Goal: Transaction & Acquisition: Purchase product/service

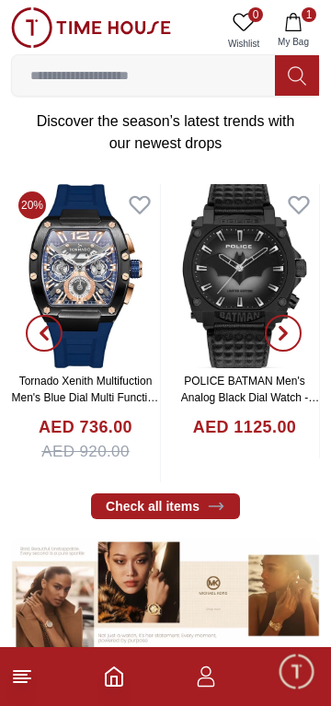
scroll to position [567, 0]
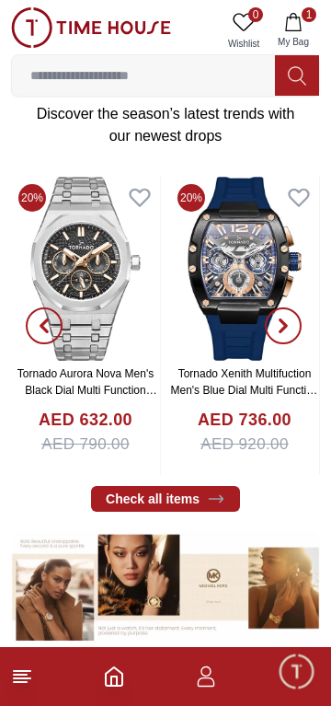
click at [76, 264] on button "button" at bounding box center [44, 326] width 66 height 298
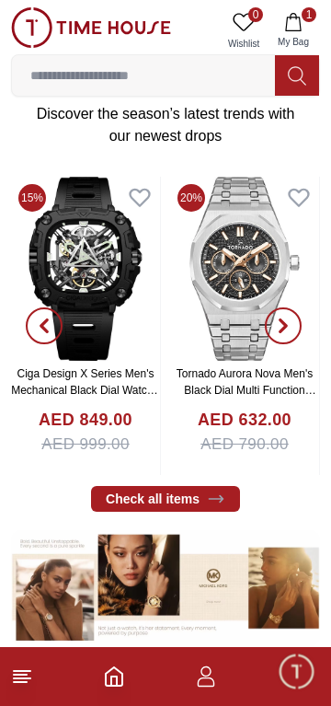
click at [235, 387] on link "Tornado Aurora Nova Men's Black Dial Multi Function Watch - T23104-SBSBK" at bounding box center [247, 390] width 140 height 46
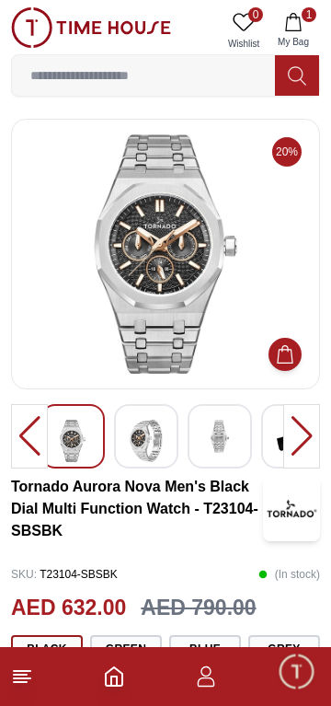
click at [151, 452] on img at bounding box center [146, 441] width 33 height 42
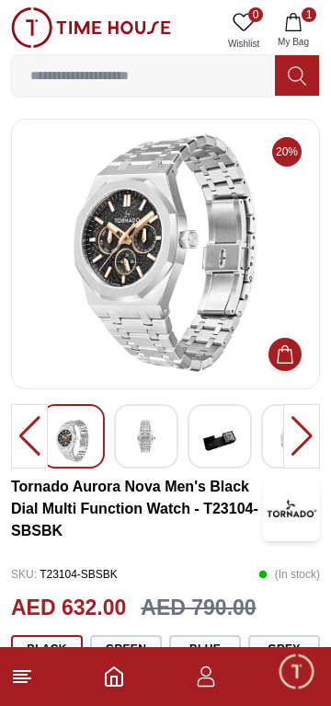
click at [232, 439] on img at bounding box center [219, 441] width 33 height 42
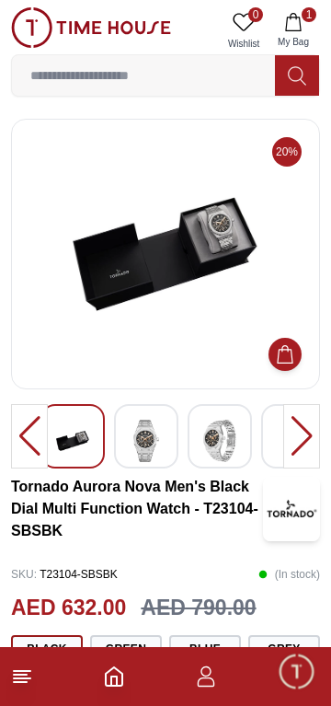
click at [147, 445] on img at bounding box center [146, 441] width 33 height 42
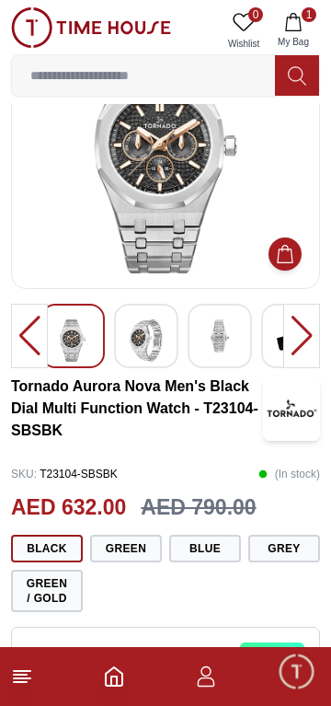
scroll to position [82, 0]
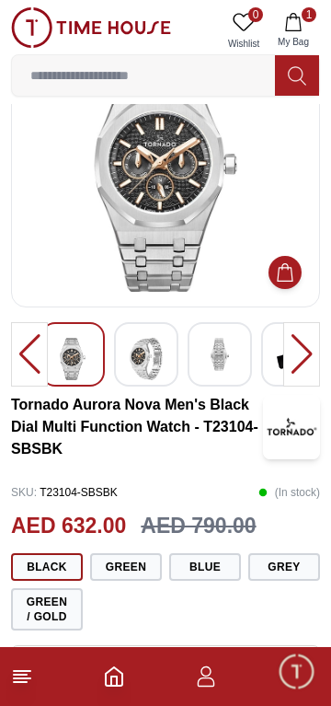
click at [133, 558] on button "Green" at bounding box center [126, 567] width 72 height 28
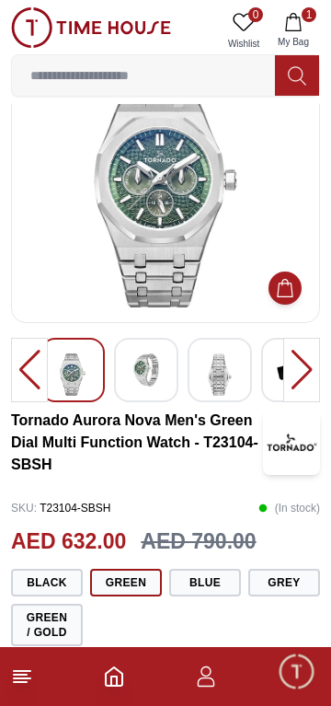
scroll to position [66, 0]
click at [217, 583] on button "Blue" at bounding box center [205, 583] width 72 height 28
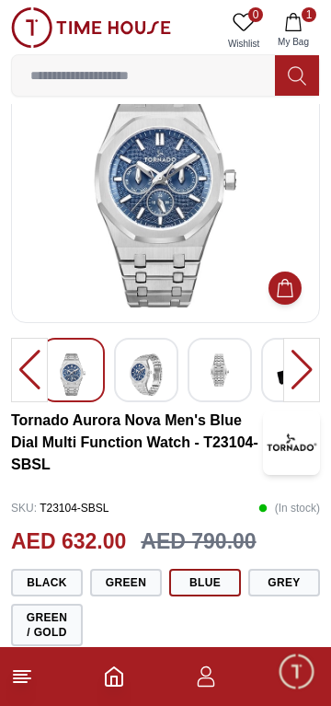
click at [294, 593] on button "Grey" at bounding box center [284, 583] width 72 height 28
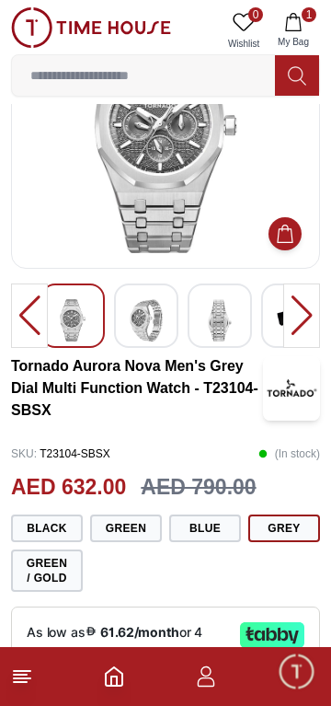
scroll to position [122, 0]
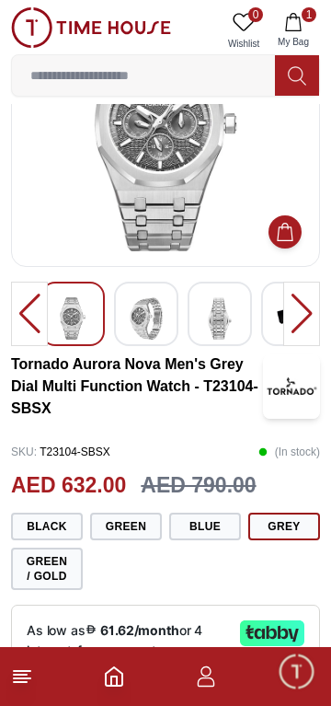
click at [60, 561] on button "Green / Gold" at bounding box center [47, 569] width 72 height 42
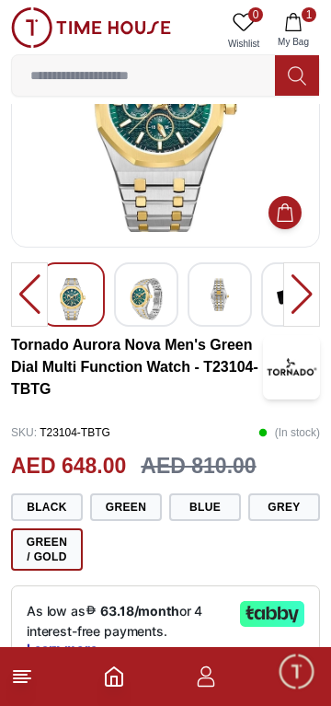
scroll to position [145, 0]
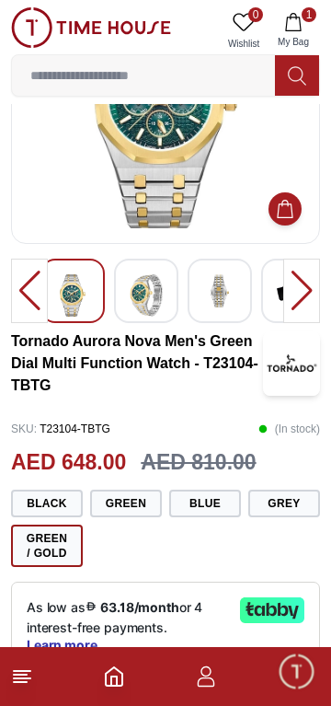
click at [60, 501] on button "Black" at bounding box center [47, 504] width 72 height 28
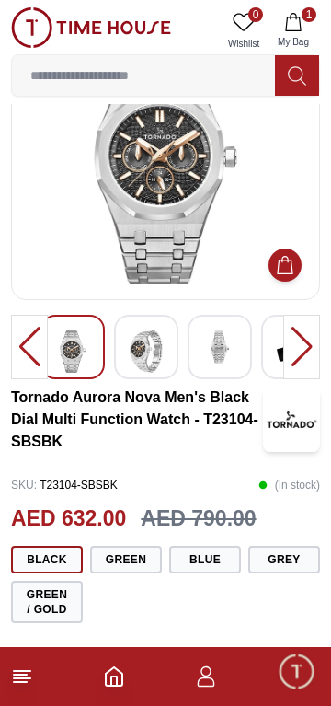
scroll to position [107, 0]
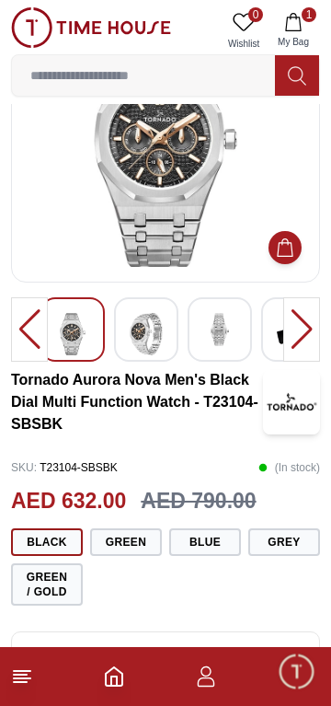
click at [144, 548] on button "Green" at bounding box center [126, 542] width 72 height 28
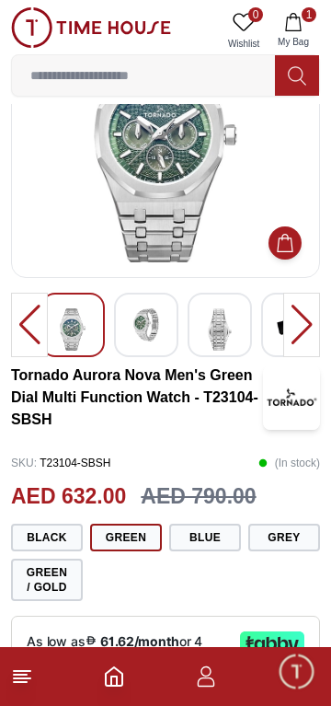
scroll to position [111, 0]
click at [55, 537] on button "Black" at bounding box center [47, 538] width 72 height 28
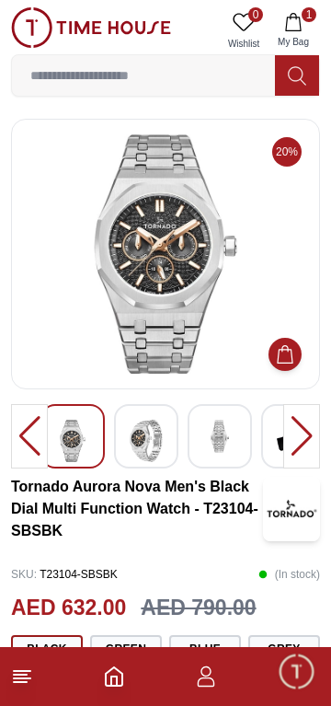
click at [154, 444] on img at bounding box center [146, 441] width 33 height 42
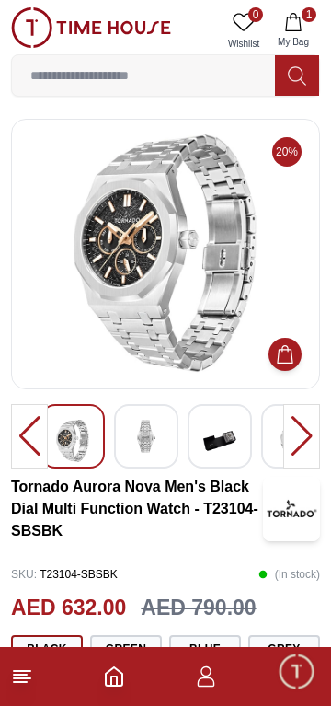
click at [229, 449] on img at bounding box center [219, 441] width 33 height 42
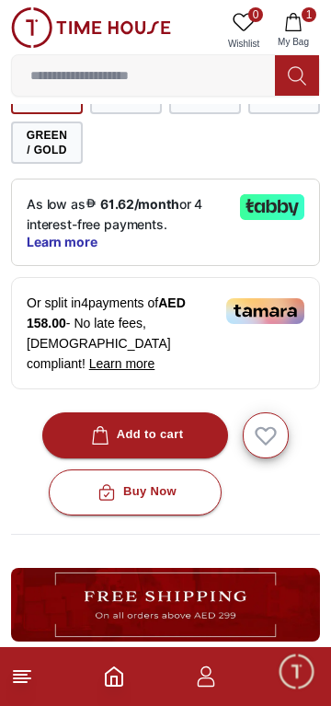
scroll to position [548, 0]
click at [171, 424] on div "Add to cart" at bounding box center [135, 434] width 97 height 21
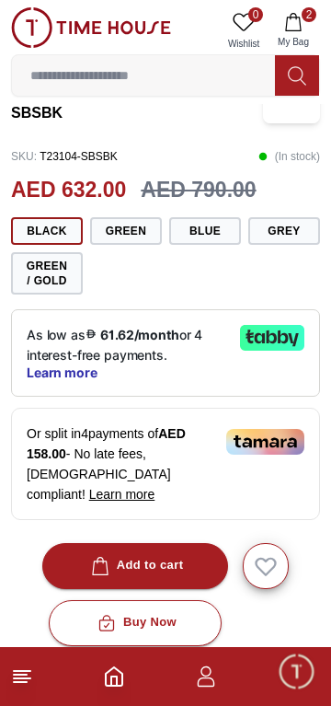
scroll to position [419, 0]
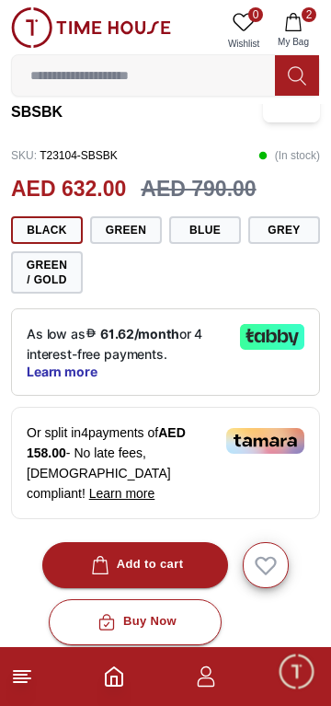
click at [237, 457] on div "Or split in 4 payments of AED 158.00 - No late fees, Sharia compliant! Learn mo…" at bounding box center [165, 463] width 309 height 112
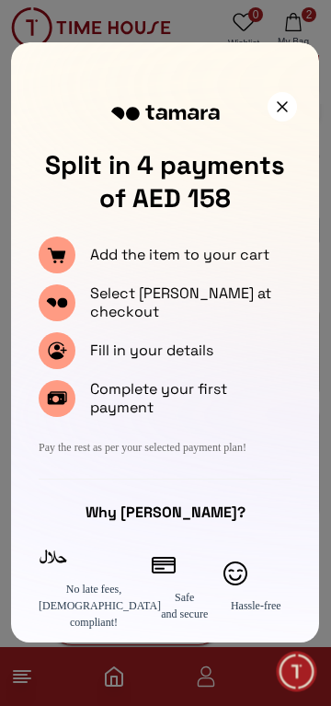
click at [283, 110] on icon at bounding box center [282, 106] width 11 height 11
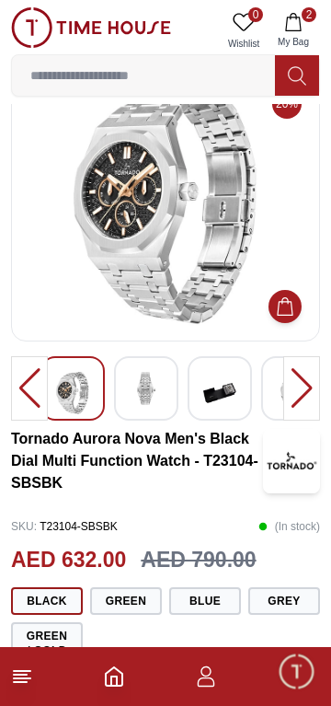
scroll to position [0, 0]
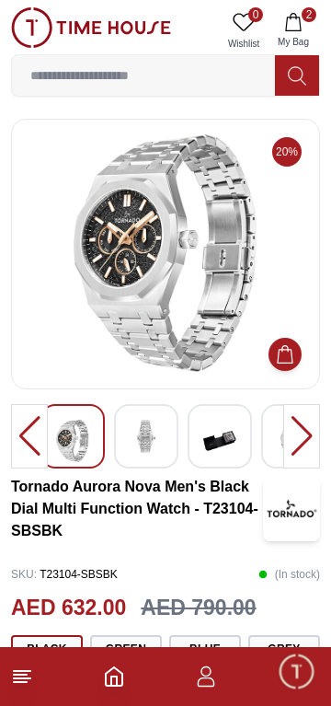
click at [22, 671] on line at bounding box center [22, 671] width 17 height 0
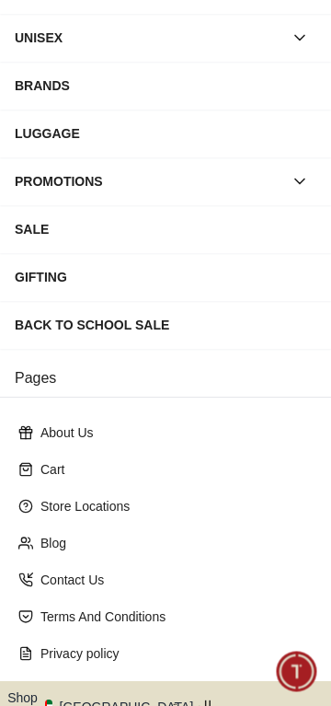
scroll to position [281, 0]
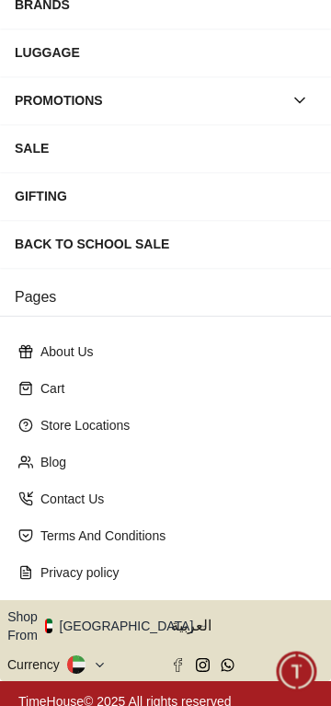
click at [93, 658] on icon at bounding box center [100, 665] width 14 height 14
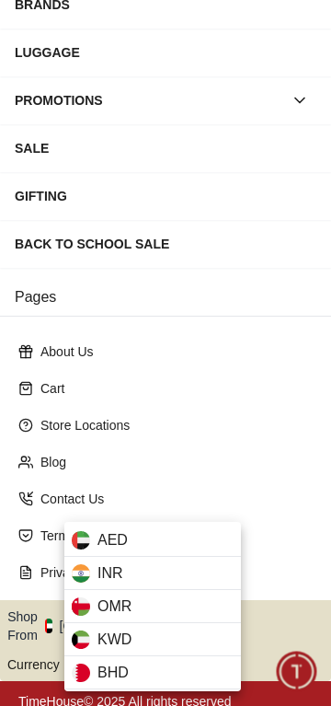
click at [212, 465] on div at bounding box center [165, 353] width 331 height 706
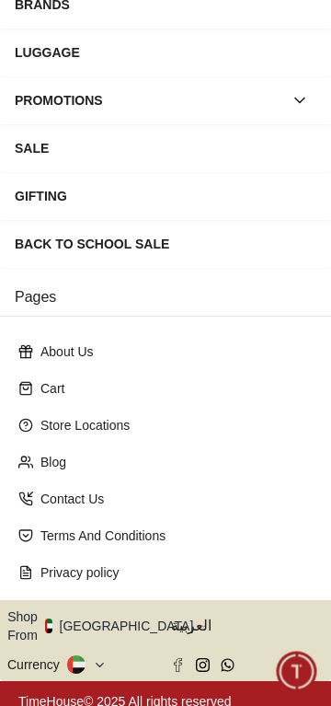
click at [116, 617] on button "Shop From [GEOGRAPHIC_DATA]" at bounding box center [107, 625] width 200 height 37
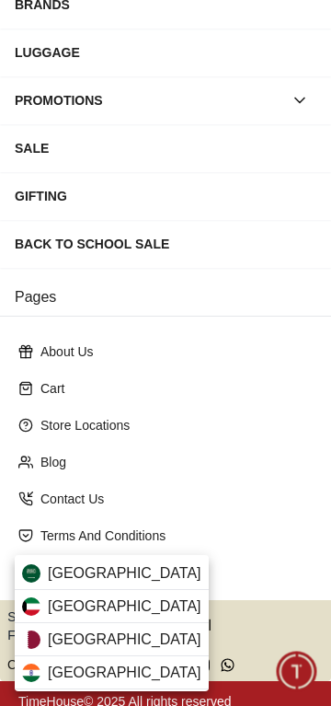
click at [132, 641] on div "[GEOGRAPHIC_DATA]" at bounding box center [112, 639] width 194 height 33
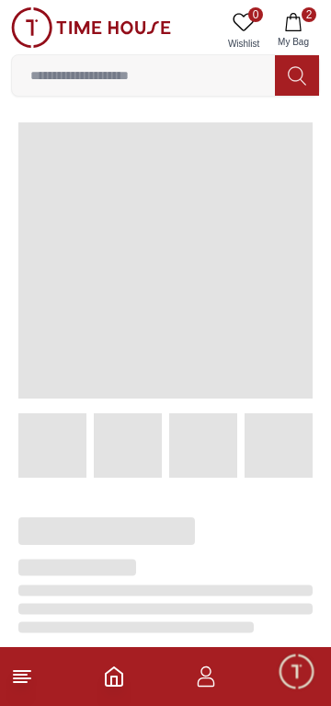
click at [22, 678] on line at bounding box center [22, 678] width 17 height 0
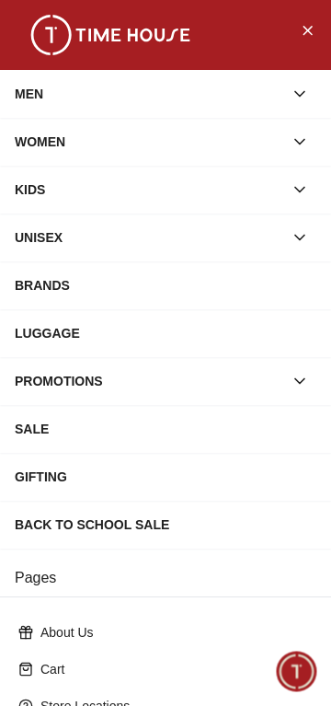
scroll to position [281, 0]
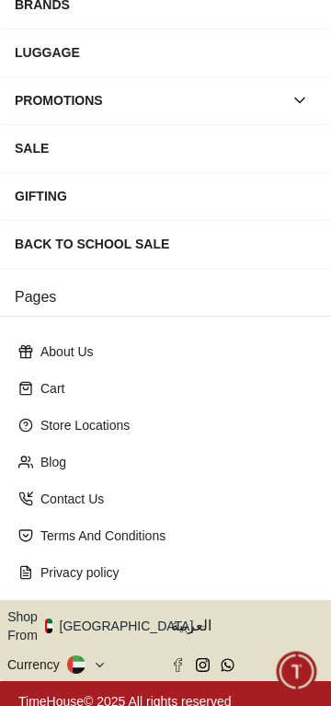
click at [125, 619] on button "Shop From [GEOGRAPHIC_DATA]" at bounding box center [107, 625] width 200 height 37
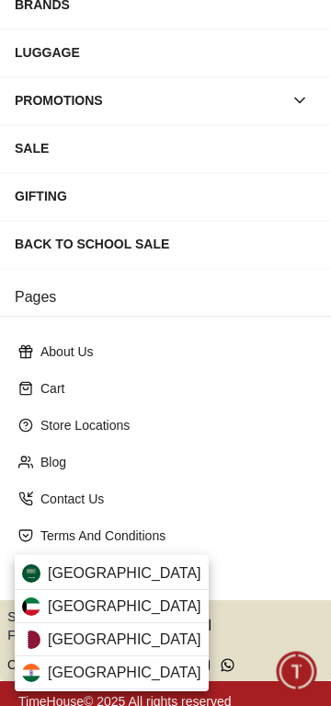
click at [115, 645] on div "[GEOGRAPHIC_DATA]" at bounding box center [112, 639] width 194 height 33
